Goal: Task Accomplishment & Management: Manage account settings

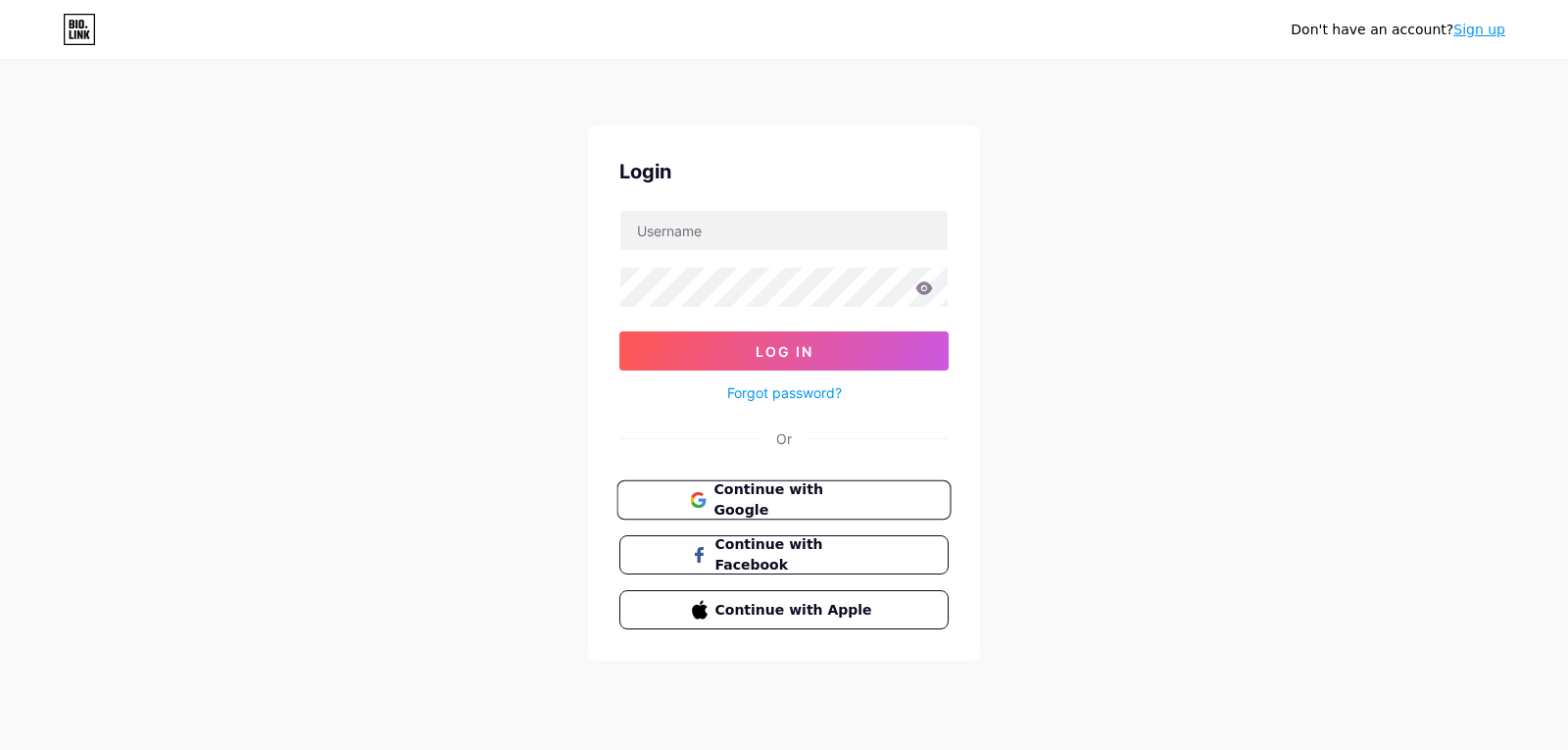
click at [785, 502] on span "Continue with Google" at bounding box center [795, 501] width 164 height 42
